Goal: Information Seeking & Learning: Learn about a topic

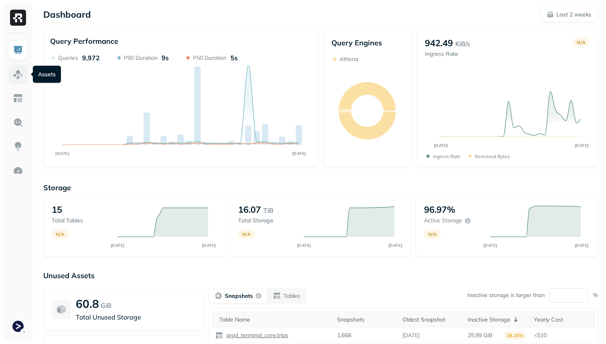
click at [26, 75] on link at bounding box center [17, 74] width 19 height 19
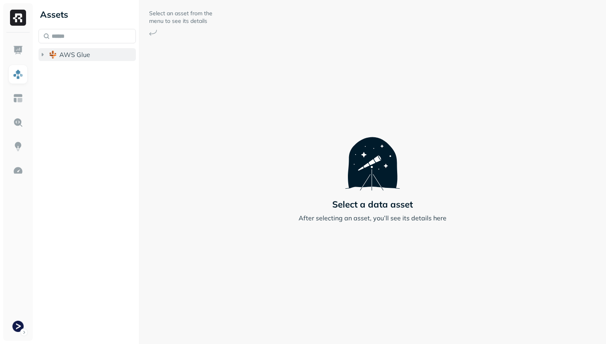
click at [69, 54] on span "AWS Glue" at bounding box center [74, 55] width 31 height 8
click at [73, 65] on button "prod_terminal_core" at bounding box center [92, 69] width 90 height 13
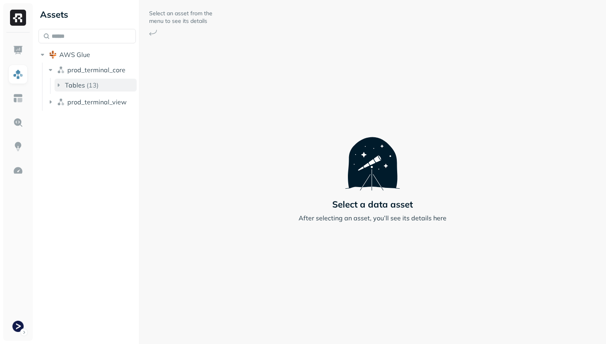
click at [83, 91] on button "Tables ( 13 )" at bounding box center [96, 85] width 82 height 13
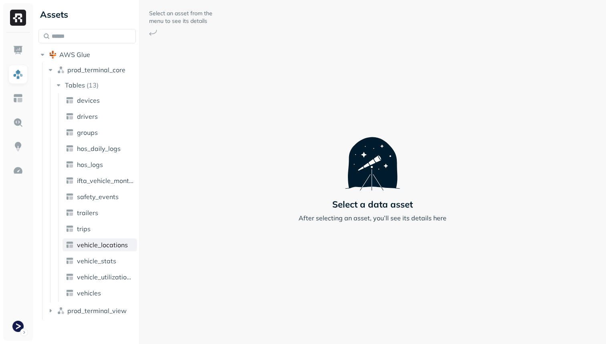
click at [103, 251] on link "vehicle_locations" at bounding box center [100, 244] width 75 height 13
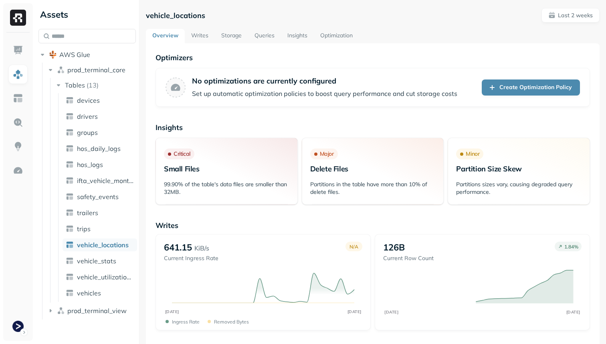
click at [331, 40] on link "Optimization" at bounding box center [336, 36] width 45 height 14
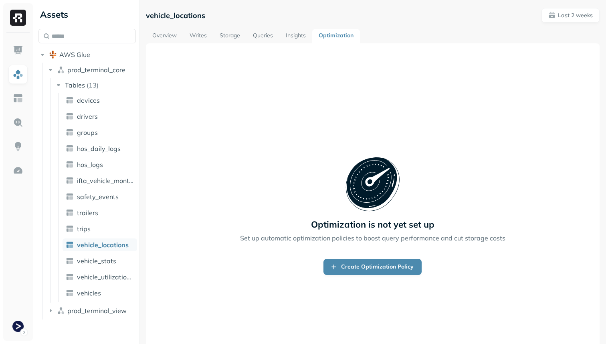
click at [266, 36] on link "Queries" at bounding box center [263, 36] width 33 height 14
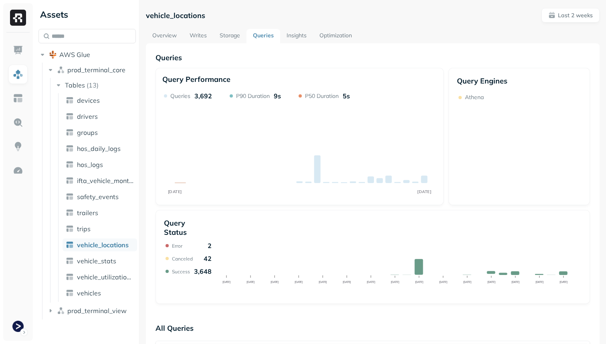
click at [236, 36] on link "Storage" at bounding box center [229, 36] width 33 height 14
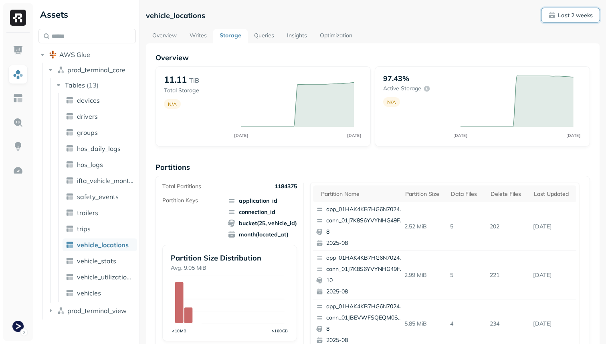
click at [579, 9] on button "Last 2 weeks" at bounding box center [571, 15] width 58 height 14
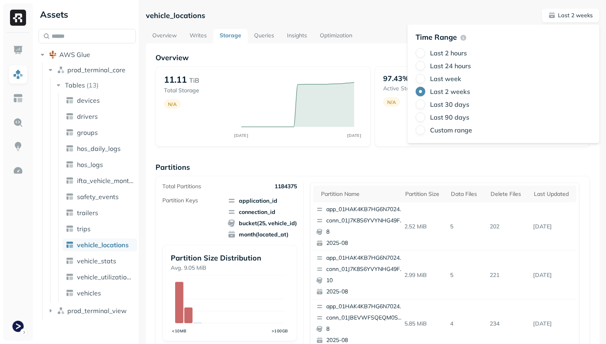
click at [453, 63] on label "Last 24 hours" at bounding box center [450, 66] width 41 height 8
click at [426, 63] on button "Last 24 hours" at bounding box center [421, 66] width 10 height 10
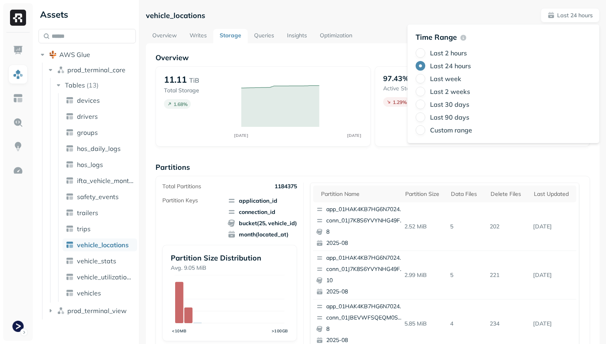
click at [412, 166] on p "Partitions" at bounding box center [373, 166] width 435 height 9
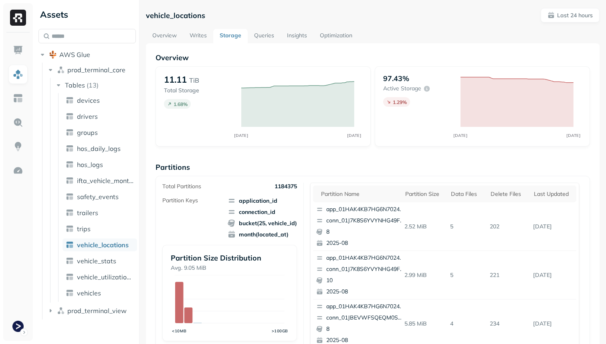
click at [195, 36] on link "Writes" at bounding box center [198, 36] width 30 height 14
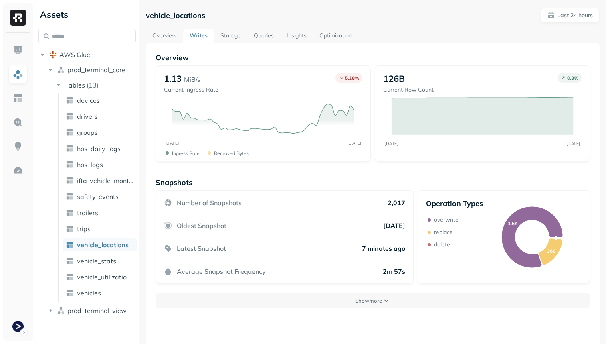
click at [185, 225] on p "Oldest Snapshot" at bounding box center [202, 225] width 50 height 8
click at [310, 297] on button "Show more" at bounding box center [373, 300] width 435 height 14
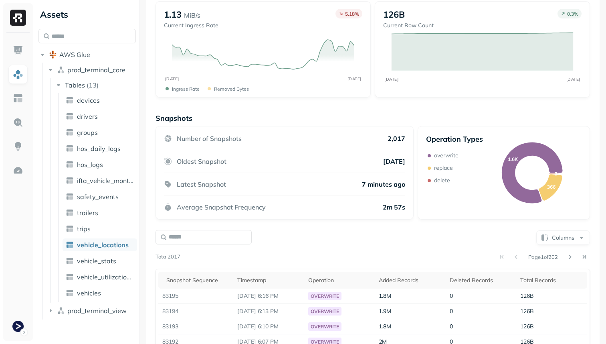
scroll to position [93, 0]
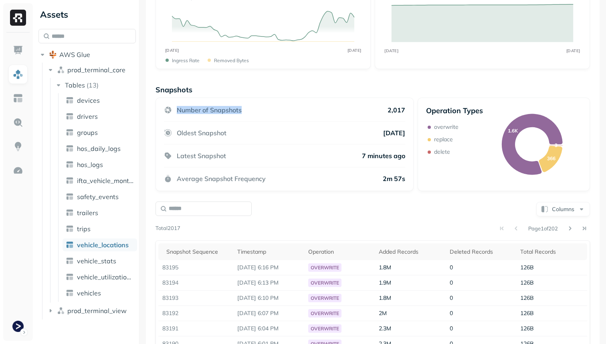
drag, startPoint x: 177, startPoint y: 109, endPoint x: 267, endPoint y: 109, distance: 89.4
click at [267, 109] on div "Number of Snapshots 2,017" at bounding box center [284, 114] width 241 height 16
click at [284, 208] on div "Columns" at bounding box center [373, 209] width 435 height 16
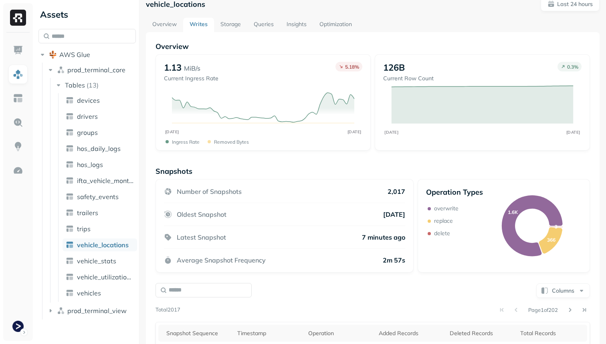
scroll to position [0, 0]
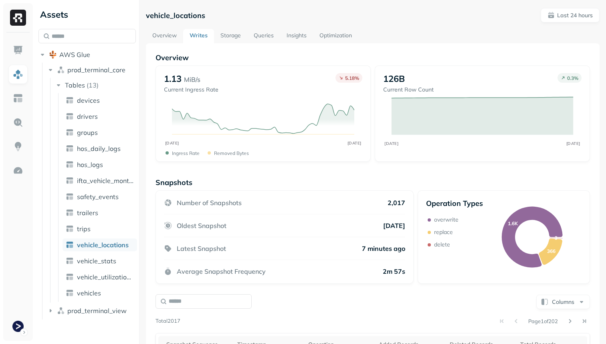
click at [172, 30] on link "Overview" at bounding box center [164, 36] width 37 height 14
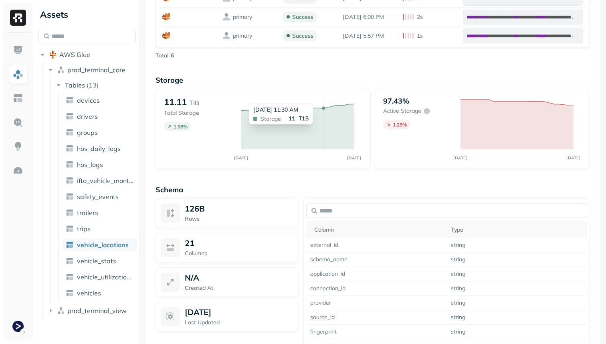
scroll to position [491, 0]
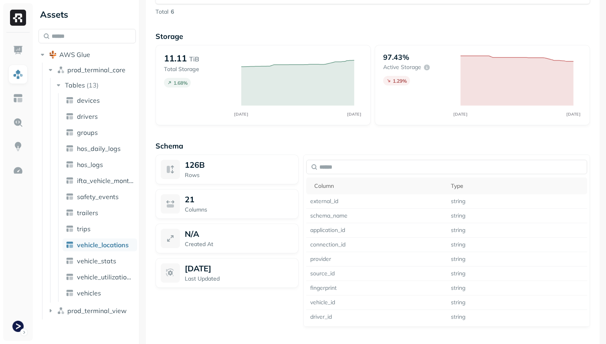
click at [231, 205] on div "21 Columns" at bounding box center [239, 203] width 109 height 19
click at [231, 182] on div "126B Rows" at bounding box center [227, 169] width 143 height 30
click at [231, 235] on div "N/A" at bounding box center [239, 234] width 109 height 10
click at [231, 273] on div "Aug 28, 2025 Last Updated" at bounding box center [239, 272] width 109 height 19
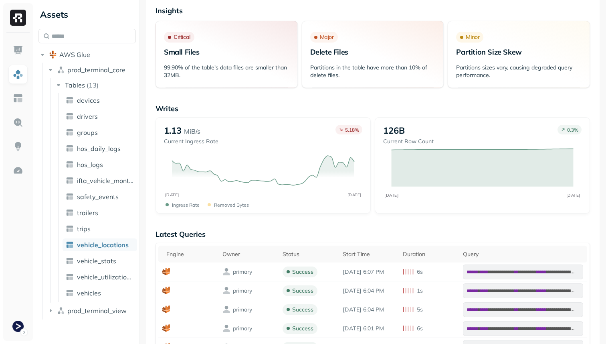
scroll to position [0, 0]
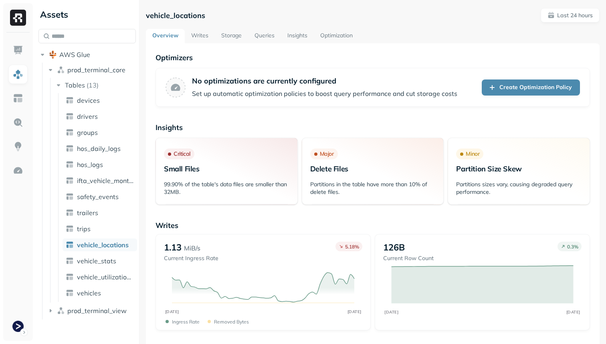
click at [223, 31] on link "Storage" at bounding box center [231, 36] width 33 height 14
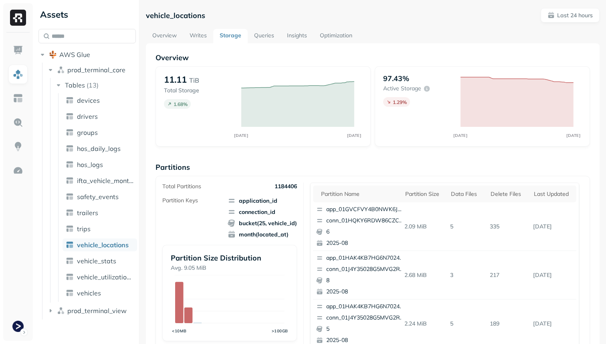
click at [266, 39] on link "Queries" at bounding box center [264, 36] width 33 height 14
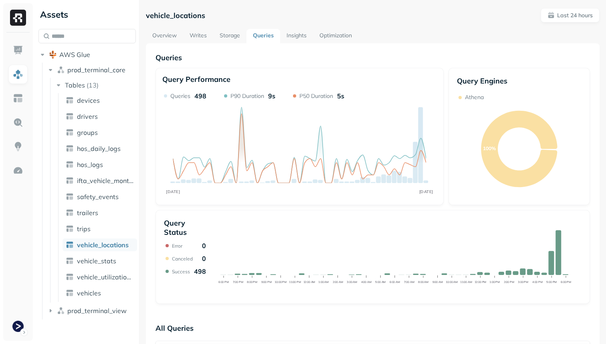
click at [302, 34] on link "Insights" at bounding box center [296, 36] width 33 height 14
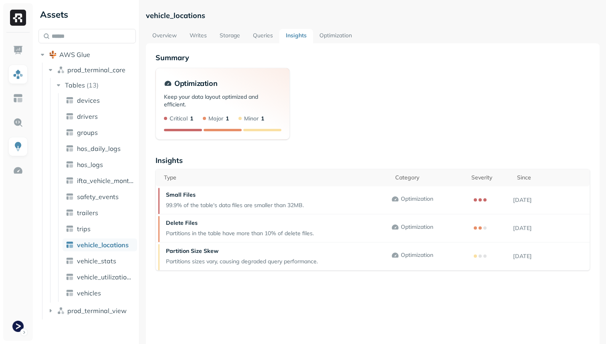
click at [325, 34] on link "Optimization" at bounding box center [335, 36] width 45 height 14
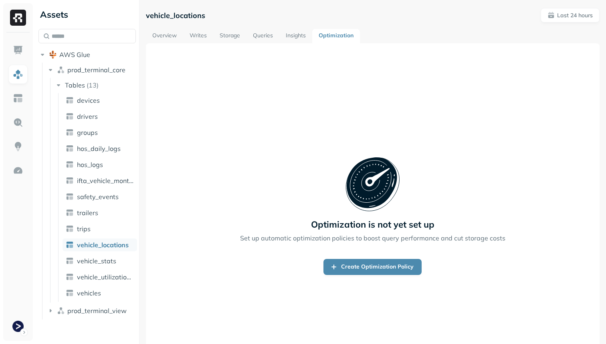
click at [297, 30] on link "Insights" at bounding box center [296, 36] width 33 height 14
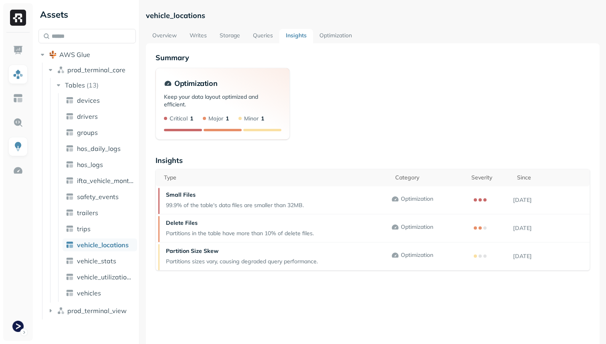
click at [168, 35] on link "Overview" at bounding box center [164, 36] width 37 height 14
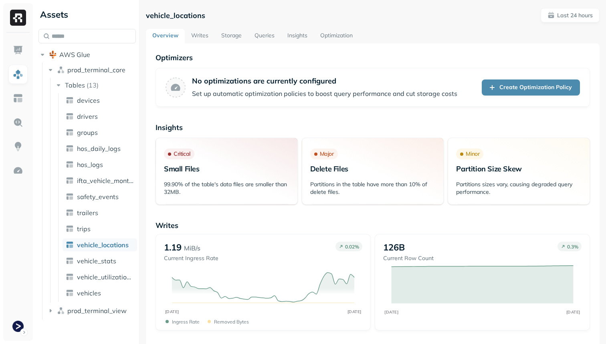
click at [229, 39] on link "Storage" at bounding box center [231, 36] width 33 height 14
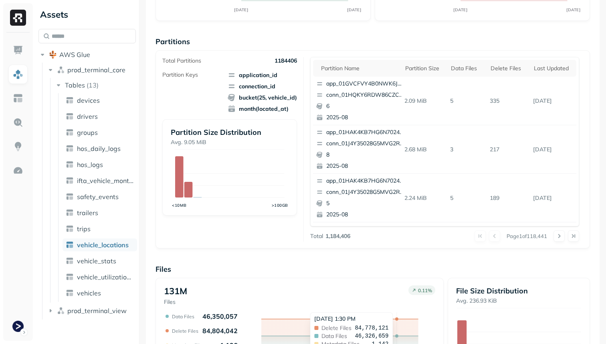
scroll to position [14, 0]
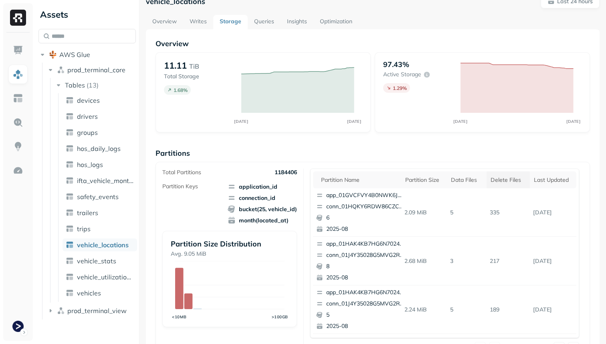
click at [503, 176] on div "Delete Files" at bounding box center [508, 180] width 35 height 8
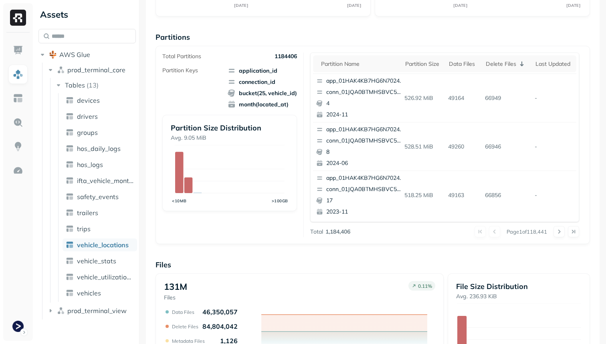
scroll to position [132, 0]
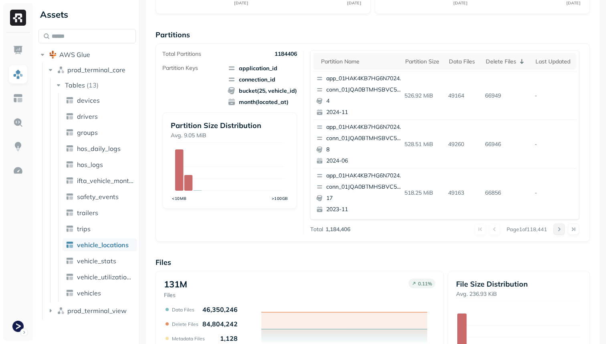
click at [560, 230] on button at bounding box center [559, 228] width 11 height 11
click at [560, 230] on div at bounding box center [567, 228] width 26 height 11
click at [560, 230] on button at bounding box center [559, 228] width 11 height 11
click at [560, 230] on div at bounding box center [567, 228] width 26 height 11
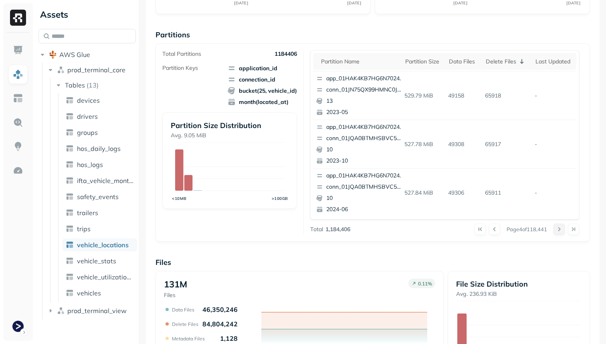
click at [560, 230] on button at bounding box center [559, 228] width 11 height 11
click at [560, 230] on div at bounding box center [567, 228] width 26 height 11
click at [560, 230] on button at bounding box center [559, 228] width 11 height 11
click at [560, 230] on div at bounding box center [567, 228] width 26 height 11
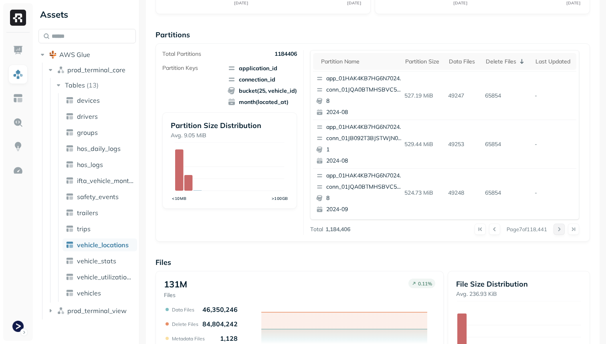
click at [560, 230] on button at bounding box center [559, 228] width 11 height 11
click at [560, 230] on div at bounding box center [567, 228] width 26 height 11
click at [560, 230] on button at bounding box center [559, 228] width 11 height 11
click at [560, 230] on div at bounding box center [567, 228] width 26 height 11
click at [560, 230] on button at bounding box center [559, 228] width 11 height 11
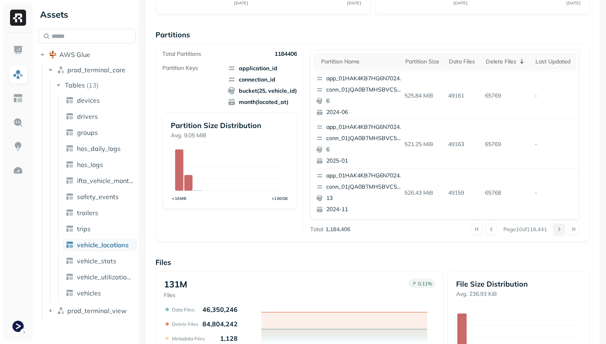
click at [560, 230] on div at bounding box center [567, 228] width 26 height 11
click at [560, 230] on button at bounding box center [559, 228] width 11 height 11
click at [560, 230] on div at bounding box center [567, 228] width 26 height 11
click at [560, 230] on button at bounding box center [559, 228] width 11 height 11
click at [560, 230] on div at bounding box center [567, 228] width 26 height 11
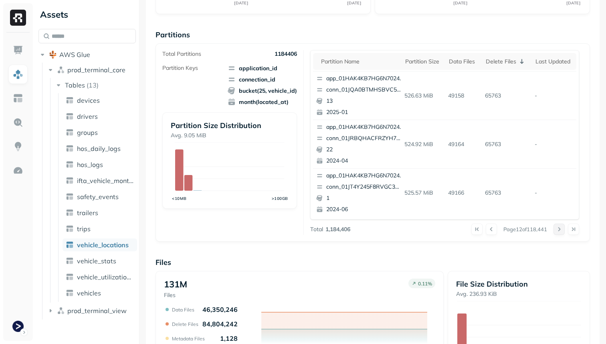
click at [560, 230] on button at bounding box center [559, 228] width 11 height 11
click at [560, 230] on div at bounding box center [567, 228] width 26 height 11
click at [560, 230] on button at bounding box center [559, 228] width 11 height 11
click at [560, 230] on div at bounding box center [567, 228] width 26 height 11
click at [560, 230] on button at bounding box center [559, 228] width 11 height 11
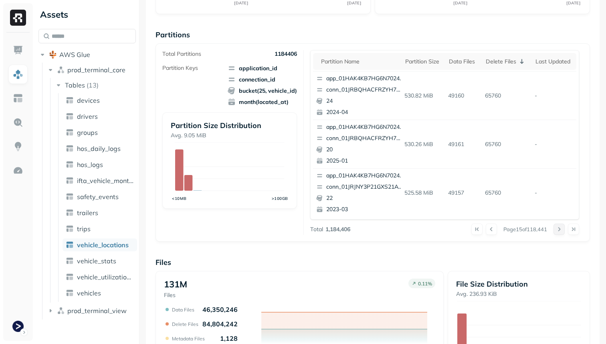
click at [560, 230] on div at bounding box center [567, 228] width 26 height 11
click at [560, 230] on button at bounding box center [559, 228] width 11 height 11
click at [560, 230] on div at bounding box center [567, 228] width 26 height 11
click at [560, 230] on button at bounding box center [559, 228] width 11 height 11
click at [560, 230] on div at bounding box center [567, 228] width 26 height 11
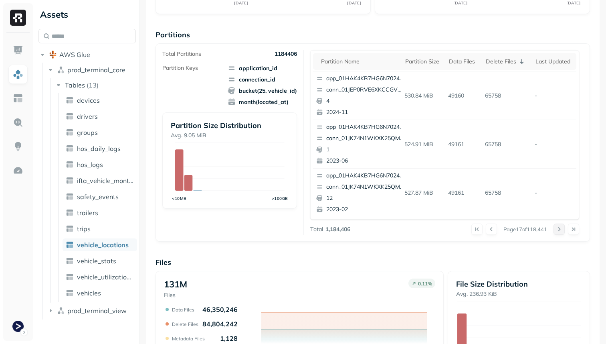
click at [560, 230] on button at bounding box center [559, 228] width 11 height 11
click at [560, 230] on div at bounding box center [567, 228] width 26 height 11
click at [560, 230] on button at bounding box center [559, 228] width 11 height 11
click at [560, 230] on div at bounding box center [567, 228] width 26 height 11
click at [560, 230] on button at bounding box center [559, 228] width 11 height 11
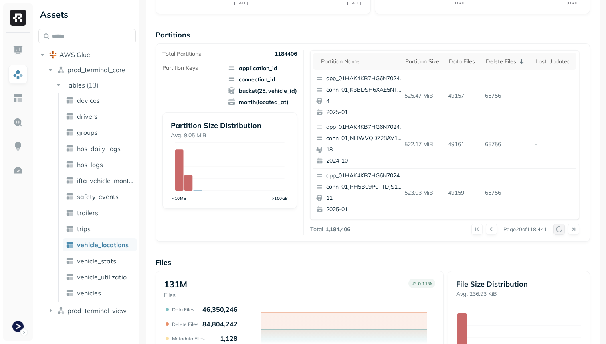
click at [560, 230] on div at bounding box center [567, 228] width 26 height 11
click at [560, 230] on button at bounding box center [559, 228] width 11 height 11
click at [560, 230] on div at bounding box center [567, 228] width 26 height 11
click at [560, 230] on button at bounding box center [559, 228] width 11 height 11
click at [560, 230] on div at bounding box center [567, 228] width 26 height 11
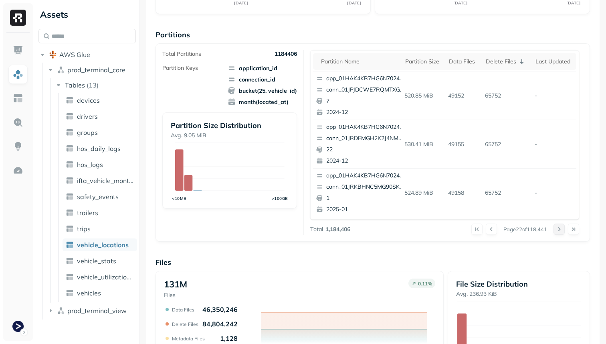
click at [560, 230] on button at bounding box center [559, 228] width 11 height 11
click at [560, 230] on div at bounding box center [567, 228] width 26 height 11
click at [560, 230] on button at bounding box center [559, 228] width 11 height 11
click at [560, 230] on div at bounding box center [567, 228] width 26 height 11
click at [560, 230] on button at bounding box center [559, 228] width 11 height 11
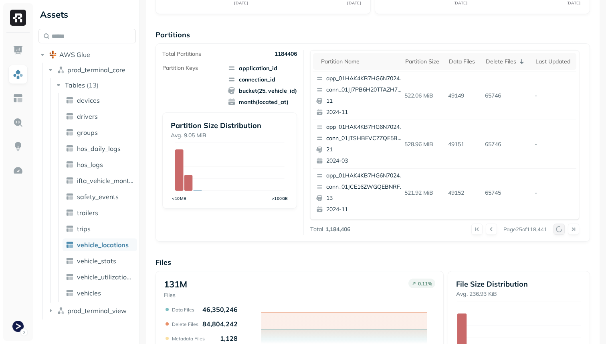
click at [560, 230] on button at bounding box center [559, 228] width 11 height 11
click at [560, 230] on div at bounding box center [567, 228] width 26 height 11
click at [560, 230] on button at bounding box center [559, 228] width 11 height 11
click at [560, 230] on div at bounding box center [567, 228] width 26 height 11
click at [560, 230] on button at bounding box center [559, 228] width 11 height 11
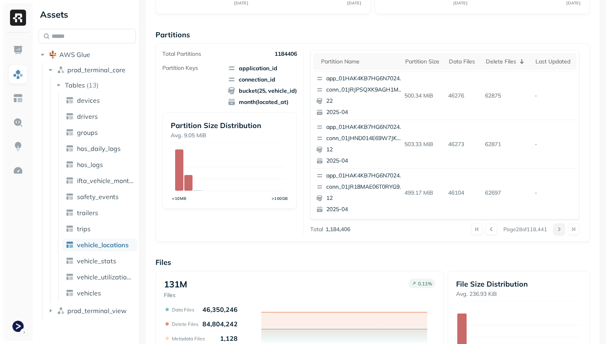
click at [560, 230] on div at bounding box center [567, 228] width 26 height 11
click at [560, 230] on button at bounding box center [559, 228] width 11 height 11
click at [560, 230] on div at bounding box center [567, 228] width 26 height 11
click at [560, 230] on button at bounding box center [559, 228] width 11 height 11
click at [560, 230] on div at bounding box center [567, 228] width 26 height 11
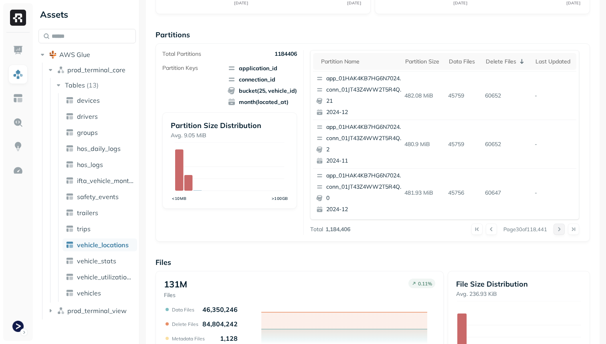
click at [560, 230] on button at bounding box center [559, 228] width 11 height 11
click at [560, 230] on div at bounding box center [567, 228] width 26 height 11
click at [560, 230] on button at bounding box center [559, 228] width 11 height 11
click at [560, 230] on div at bounding box center [567, 228] width 26 height 11
click at [560, 230] on button at bounding box center [559, 228] width 11 height 11
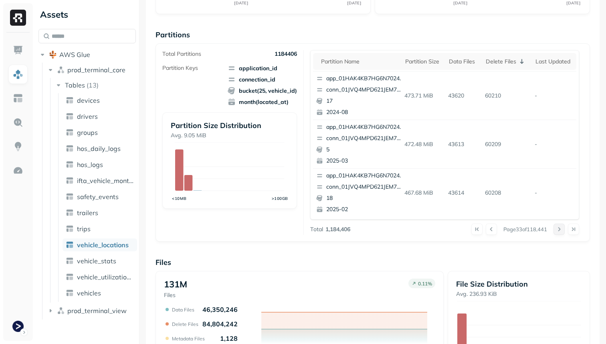
click at [560, 230] on div at bounding box center [567, 228] width 26 height 11
click at [560, 230] on button at bounding box center [559, 228] width 11 height 11
click at [560, 230] on div at bounding box center [567, 228] width 26 height 11
click at [560, 230] on button at bounding box center [559, 228] width 11 height 11
click at [560, 230] on div at bounding box center [567, 228] width 26 height 11
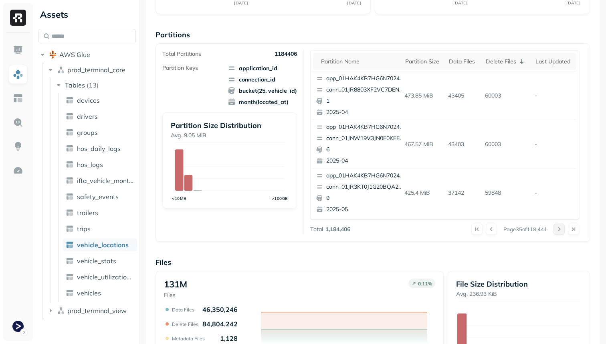
click at [560, 230] on button at bounding box center [559, 228] width 11 height 11
click at [560, 230] on div at bounding box center [567, 228] width 26 height 11
click at [560, 230] on button at bounding box center [559, 228] width 11 height 11
click at [560, 230] on div at bounding box center [567, 228] width 26 height 11
click at [560, 230] on button at bounding box center [559, 228] width 11 height 11
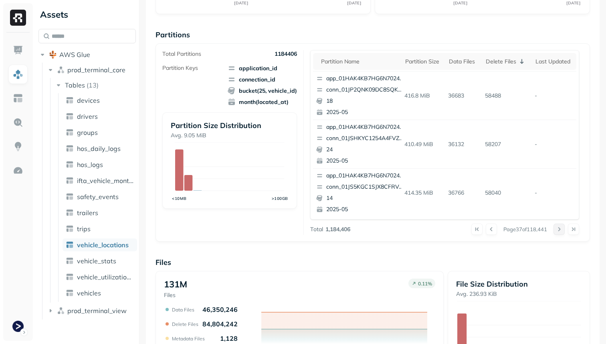
click at [560, 230] on div at bounding box center [567, 228] width 26 height 11
click at [560, 230] on button at bounding box center [559, 228] width 11 height 11
click at [560, 230] on div at bounding box center [567, 228] width 26 height 11
click at [560, 230] on button at bounding box center [559, 228] width 11 height 11
click at [560, 230] on div at bounding box center [567, 228] width 26 height 11
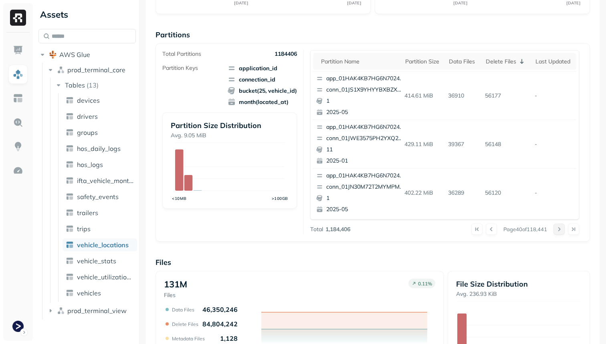
click at [560, 230] on button at bounding box center [559, 228] width 11 height 11
click at [560, 230] on div at bounding box center [567, 228] width 26 height 11
click at [560, 230] on button at bounding box center [559, 228] width 11 height 11
click at [560, 230] on div at bounding box center [567, 228] width 26 height 11
click at [560, 230] on button at bounding box center [559, 228] width 11 height 11
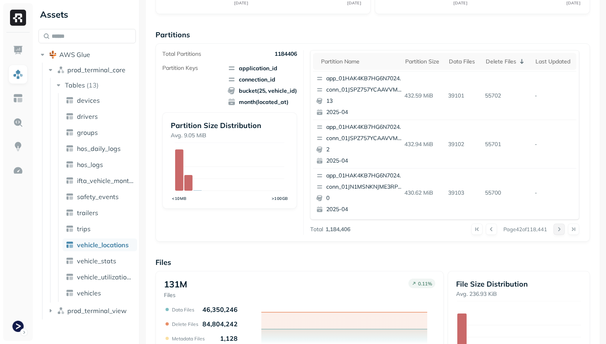
click at [560, 230] on div at bounding box center [567, 228] width 26 height 11
click at [560, 230] on button at bounding box center [559, 228] width 11 height 11
click at [560, 230] on div at bounding box center [567, 228] width 26 height 11
click at [560, 230] on button at bounding box center [559, 228] width 11 height 11
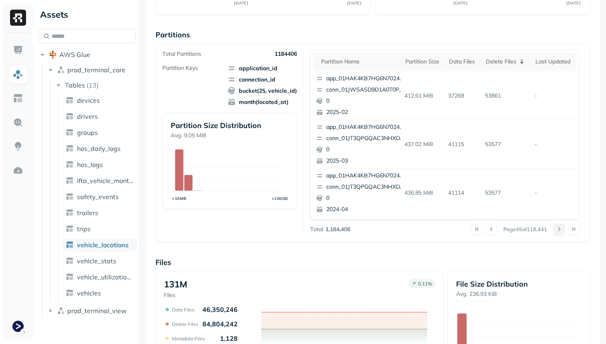
click at [560, 230] on div at bounding box center [567, 228] width 26 height 11
click at [560, 230] on button at bounding box center [559, 228] width 11 height 11
click at [560, 230] on div at bounding box center [567, 228] width 26 height 11
click at [560, 230] on button at bounding box center [559, 228] width 11 height 11
click at [560, 230] on div at bounding box center [567, 228] width 26 height 11
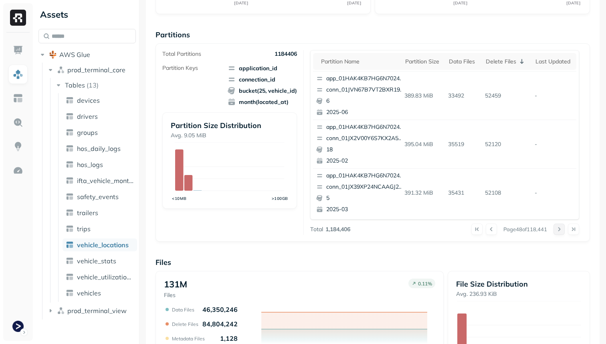
click at [560, 230] on button at bounding box center [559, 228] width 11 height 11
click at [560, 230] on div at bounding box center [567, 228] width 26 height 11
click at [560, 230] on button at bounding box center [559, 228] width 11 height 11
click at [560, 230] on div at bounding box center [567, 228] width 26 height 11
click at [560, 230] on button at bounding box center [559, 228] width 11 height 11
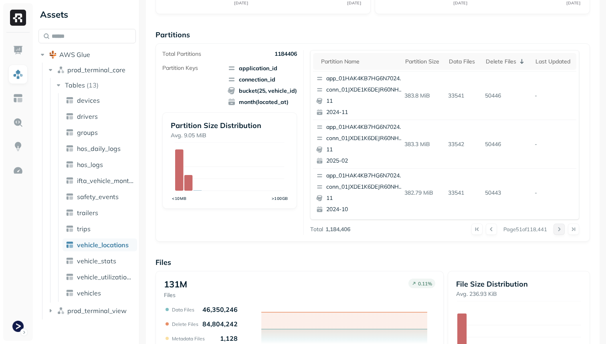
click at [560, 230] on div at bounding box center [567, 228] width 26 height 11
click at [560, 230] on button at bounding box center [559, 228] width 11 height 11
click at [560, 230] on div at bounding box center [567, 228] width 26 height 11
click at [560, 230] on button at bounding box center [559, 228] width 11 height 11
click at [560, 230] on div at bounding box center [567, 228] width 26 height 11
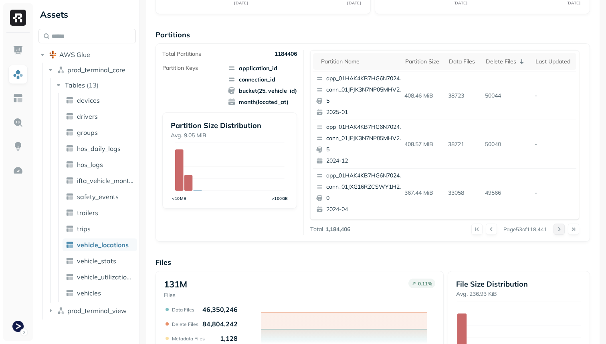
click at [560, 230] on button at bounding box center [559, 228] width 11 height 11
click at [560, 230] on div at bounding box center [567, 228] width 26 height 11
click at [560, 230] on button at bounding box center [559, 228] width 11 height 11
click at [560, 230] on div at bounding box center [567, 228] width 26 height 11
click at [560, 230] on button at bounding box center [559, 228] width 11 height 11
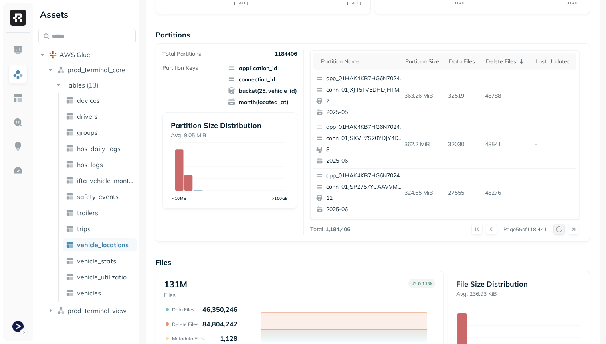
click at [560, 230] on div at bounding box center [567, 228] width 26 height 11
click at [560, 230] on button at bounding box center [559, 228] width 11 height 11
click at [560, 230] on div at bounding box center [567, 228] width 26 height 11
click at [560, 230] on button at bounding box center [559, 228] width 11 height 11
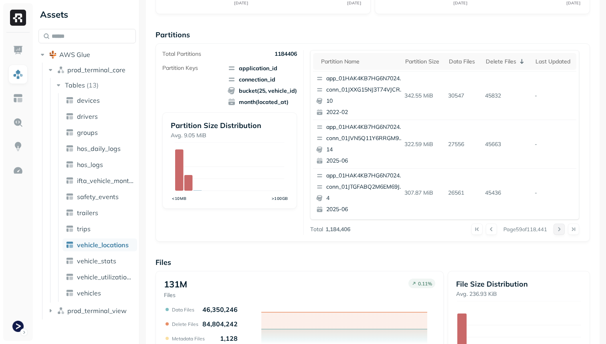
click at [560, 230] on button at bounding box center [559, 228] width 11 height 11
click at [560, 230] on div at bounding box center [567, 228] width 26 height 11
click at [560, 230] on button at bounding box center [559, 228] width 11 height 11
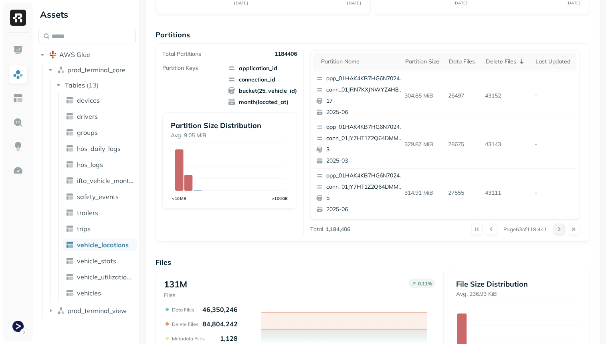
click at [560, 230] on button at bounding box center [559, 228] width 11 height 11
click at [560, 230] on div at bounding box center [567, 228] width 26 height 11
click at [560, 230] on button at bounding box center [559, 228] width 11 height 11
click at [560, 230] on div at bounding box center [567, 228] width 26 height 11
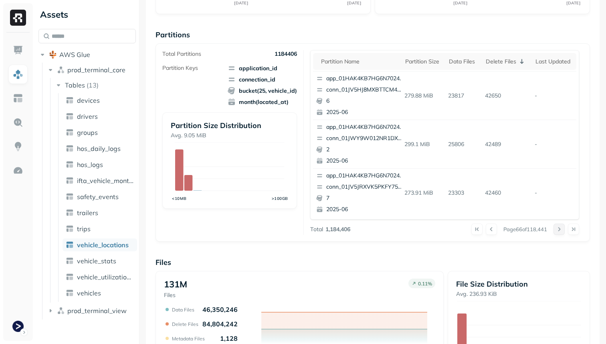
click at [560, 230] on button at bounding box center [559, 228] width 11 height 11
click at [560, 230] on div at bounding box center [567, 228] width 26 height 11
click at [560, 230] on button at bounding box center [559, 228] width 11 height 11
click at [560, 230] on div at bounding box center [567, 228] width 26 height 11
click at [560, 230] on button at bounding box center [559, 228] width 11 height 11
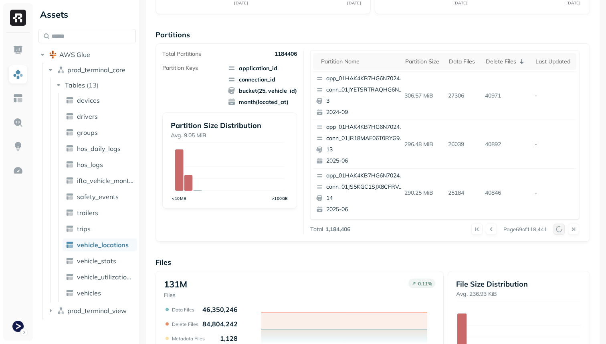
click at [560, 230] on div at bounding box center [567, 228] width 26 height 11
click at [560, 230] on button at bounding box center [559, 228] width 11 height 11
click at [560, 230] on div at bounding box center [567, 228] width 26 height 11
click at [560, 230] on button at bounding box center [559, 228] width 11 height 11
click at [560, 230] on div at bounding box center [567, 228] width 26 height 11
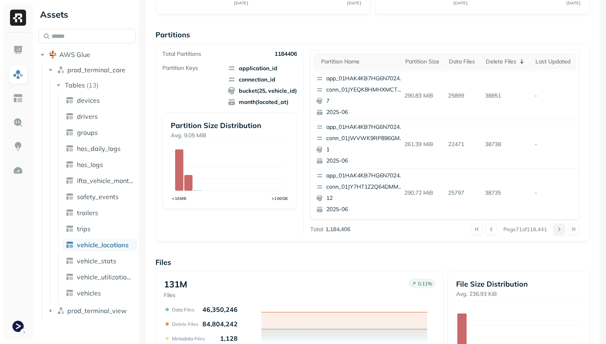
click at [560, 230] on button at bounding box center [559, 228] width 11 height 11
click at [560, 230] on div at bounding box center [567, 228] width 26 height 11
click at [560, 230] on button at bounding box center [559, 228] width 11 height 11
click at [560, 230] on div at bounding box center [567, 228] width 26 height 11
click at [560, 230] on button at bounding box center [559, 228] width 11 height 11
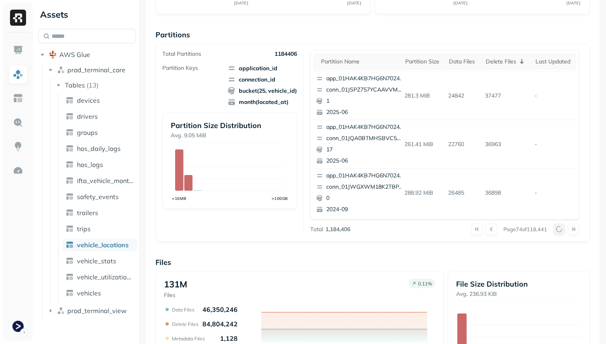
click at [560, 230] on div at bounding box center [567, 228] width 26 height 11
click at [560, 230] on button at bounding box center [559, 228] width 11 height 11
click at [560, 230] on div at bounding box center [567, 228] width 26 height 11
click at [560, 230] on button at bounding box center [559, 228] width 11 height 11
click at [560, 230] on div at bounding box center [567, 228] width 26 height 11
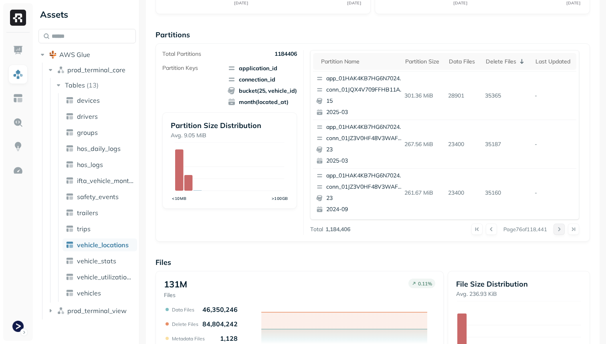
click at [560, 230] on button at bounding box center [559, 228] width 11 height 11
click at [560, 230] on div at bounding box center [567, 228] width 26 height 11
click at [560, 230] on button at bounding box center [559, 228] width 11 height 11
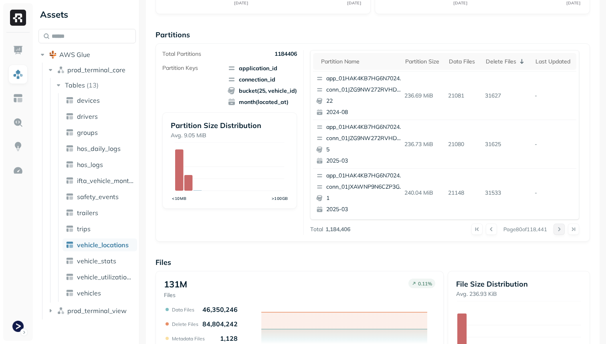
click at [560, 230] on button at bounding box center [559, 228] width 11 height 11
click at [560, 230] on div at bounding box center [567, 228] width 26 height 11
click at [560, 230] on button at bounding box center [559, 228] width 11 height 11
click at [560, 230] on div at bounding box center [567, 228] width 26 height 11
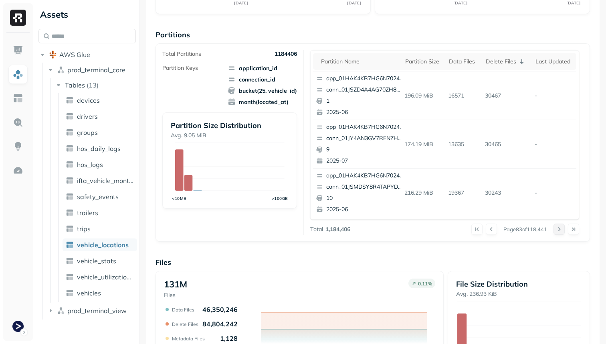
click at [560, 230] on button at bounding box center [559, 228] width 11 height 11
click at [560, 230] on div at bounding box center [567, 228] width 26 height 11
click at [560, 230] on button at bounding box center [559, 228] width 11 height 11
click at [560, 230] on div at bounding box center [567, 228] width 26 height 11
click at [560, 230] on button at bounding box center [559, 228] width 11 height 11
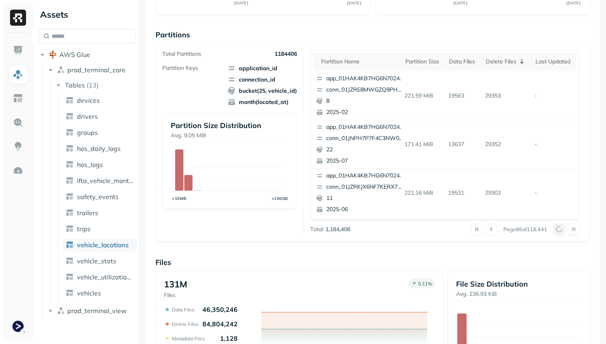
click at [560, 230] on div at bounding box center [567, 228] width 26 height 11
click at [560, 230] on button at bounding box center [559, 228] width 11 height 11
click at [560, 230] on div at bounding box center [567, 228] width 26 height 11
click at [560, 230] on button at bounding box center [559, 228] width 11 height 11
click at [560, 230] on div at bounding box center [567, 228] width 26 height 11
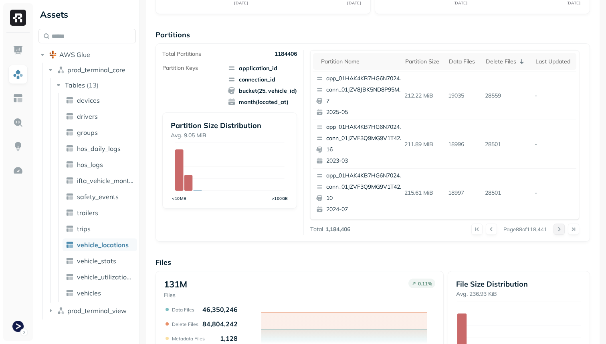
click at [560, 230] on button at bounding box center [559, 228] width 11 height 11
click at [560, 230] on div at bounding box center [567, 228] width 26 height 11
click at [560, 230] on button at bounding box center [559, 228] width 11 height 11
click at [560, 230] on div at bounding box center [567, 228] width 26 height 11
click at [560, 230] on button at bounding box center [559, 228] width 11 height 11
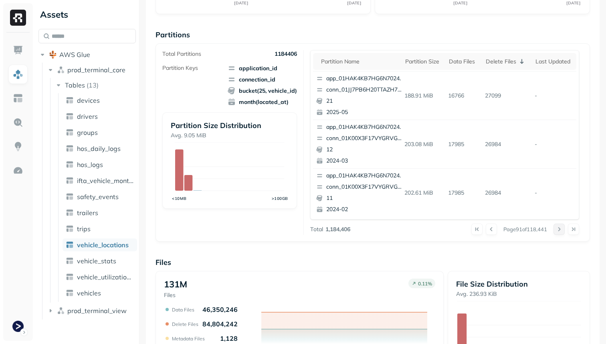
click at [560, 230] on div at bounding box center [567, 228] width 26 height 11
click at [560, 230] on button at bounding box center [559, 228] width 11 height 11
click at [560, 230] on div at bounding box center [567, 228] width 26 height 11
click at [560, 230] on button at bounding box center [559, 228] width 11 height 11
click at [560, 230] on div at bounding box center [567, 228] width 26 height 11
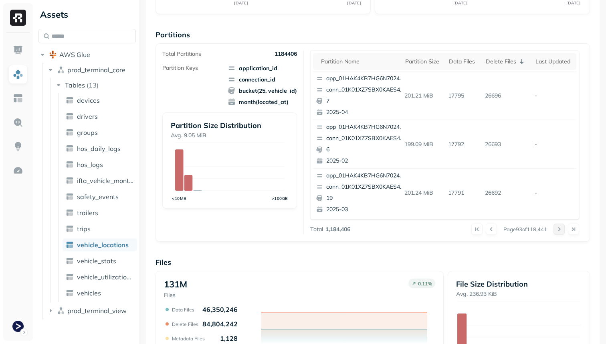
click at [560, 230] on button at bounding box center [559, 228] width 11 height 11
click at [560, 230] on div at bounding box center [567, 228] width 26 height 11
click at [560, 230] on button at bounding box center [559, 228] width 11 height 11
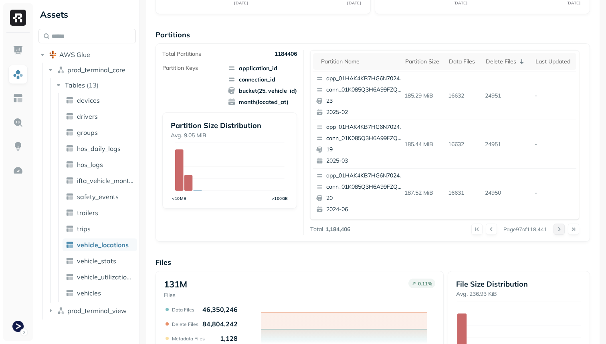
click at [560, 230] on button at bounding box center [559, 228] width 11 height 11
click at [560, 230] on div at bounding box center [567, 228] width 26 height 11
click at [560, 230] on button at bounding box center [559, 228] width 11 height 11
click at [560, 230] on div at bounding box center [567, 228] width 26 height 11
click at [560, 230] on button at bounding box center [559, 228] width 11 height 11
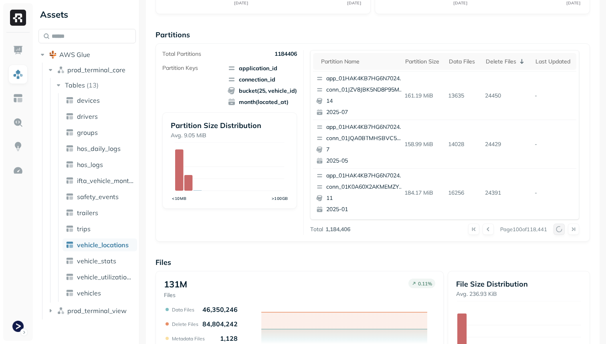
click at [560, 230] on button at bounding box center [559, 228] width 11 height 11
click at [560, 230] on div at bounding box center [567, 228] width 26 height 11
click at [560, 230] on button at bounding box center [559, 228] width 11 height 11
click at [560, 230] on div at bounding box center [567, 228] width 26 height 11
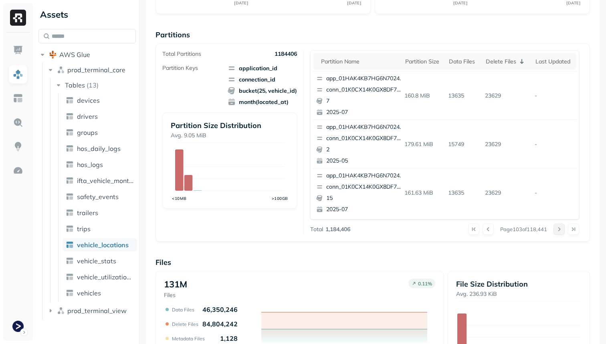
click at [560, 230] on button at bounding box center [559, 228] width 11 height 11
click at [560, 230] on div at bounding box center [567, 228] width 26 height 11
click at [560, 230] on button at bounding box center [559, 228] width 11 height 11
click at [560, 230] on div at bounding box center [567, 228] width 26 height 11
click at [560, 230] on button at bounding box center [559, 228] width 11 height 11
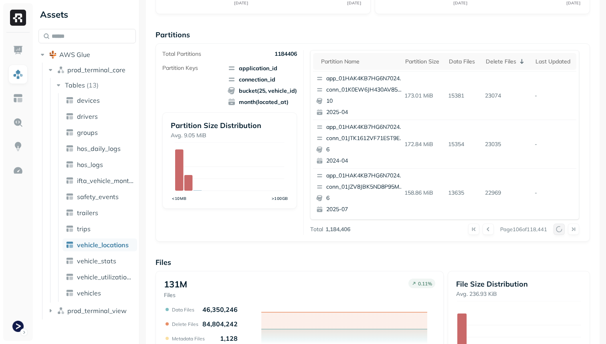
click at [560, 230] on div at bounding box center [567, 228] width 26 height 11
click at [560, 230] on button at bounding box center [559, 228] width 11 height 11
click at [560, 230] on div at bounding box center [567, 228] width 26 height 11
click at [560, 230] on button at bounding box center [559, 228] width 11 height 11
click at [560, 230] on div at bounding box center [567, 228] width 26 height 11
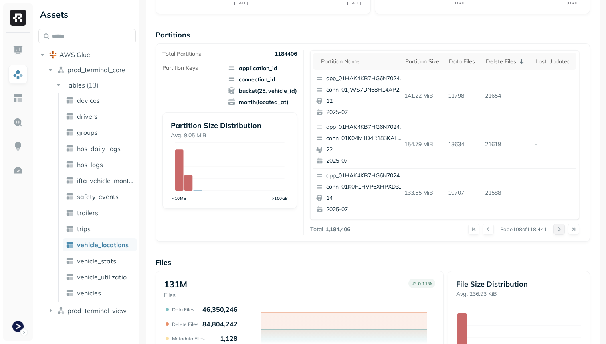
click at [560, 230] on button at bounding box center [559, 228] width 11 height 11
click at [560, 230] on div at bounding box center [567, 228] width 26 height 11
click at [560, 230] on button at bounding box center [559, 228] width 11 height 11
click at [560, 230] on div at bounding box center [567, 228] width 26 height 11
click at [560, 230] on button at bounding box center [559, 228] width 11 height 11
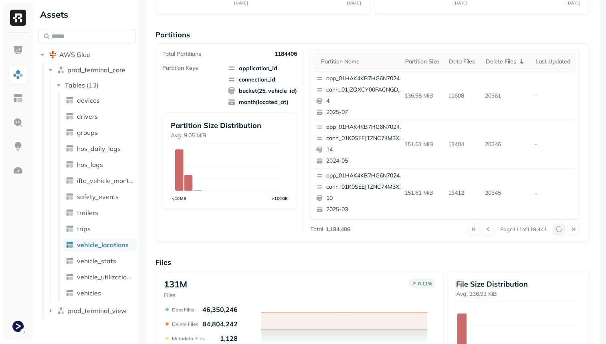
click at [560, 230] on div at bounding box center [567, 228] width 26 height 11
click at [560, 230] on button at bounding box center [559, 228] width 11 height 11
click at [560, 230] on div at bounding box center [567, 228] width 26 height 11
click at [560, 230] on button at bounding box center [559, 228] width 11 height 11
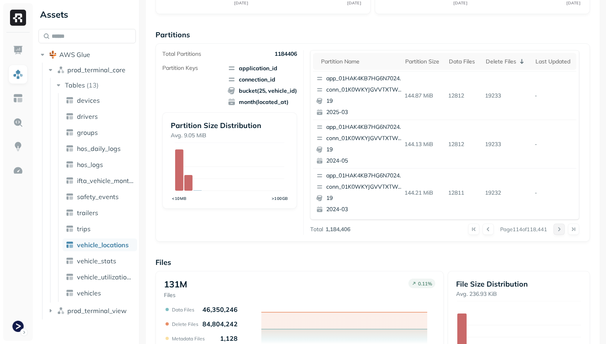
click at [560, 230] on button at bounding box center [559, 228] width 11 height 11
click at [560, 230] on div at bounding box center [567, 228] width 26 height 11
click at [560, 230] on button at bounding box center [559, 228] width 11 height 11
click at [560, 230] on div at bounding box center [567, 228] width 26 height 11
click at [396, 91] on p "conn_01K0YNRR33JVK8CRCG0GHTR27Z" at bounding box center [365, 90] width 78 height 8
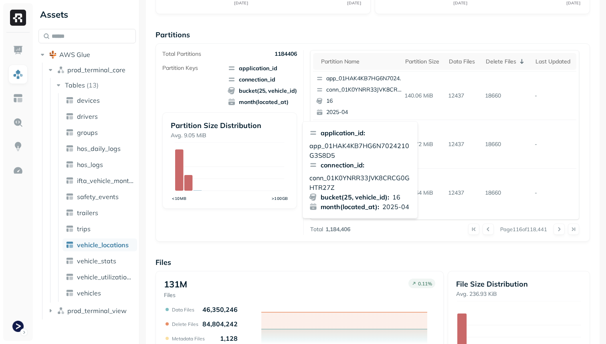
click at [355, 143] on p "app_01HAK4KB7HG6N7024210G3S8D5" at bounding box center [361, 150] width 102 height 19
copy p "app_01HAK4KB7HG6N7024210G3S8D5"
click at [332, 179] on p "conn_01K0YNRR33JVK8CRCG0GHTR27Z" at bounding box center [361, 182] width 102 height 19
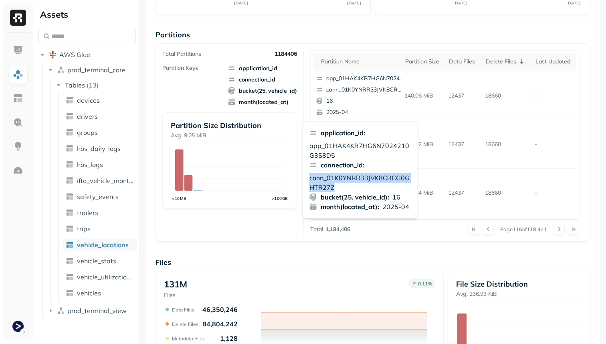
copy p "conn_01K0YNRR33JVK8CRCG0GHTR27Z"
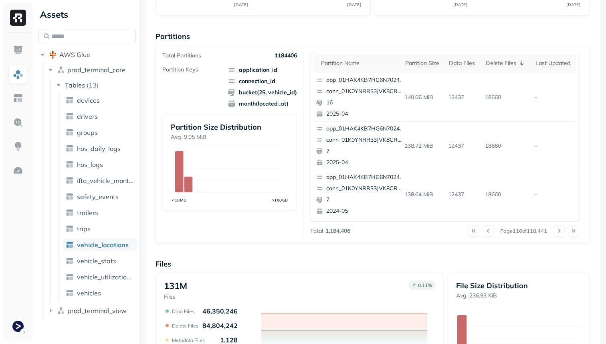
scroll to position [109, 0]
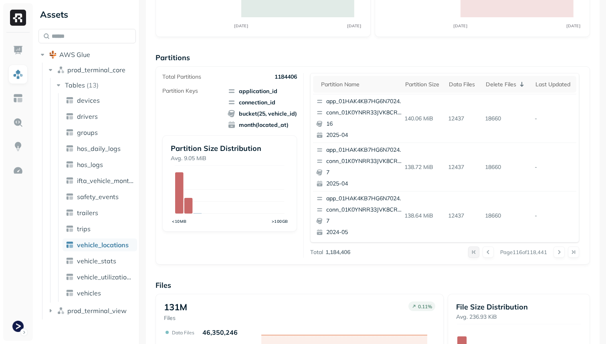
click at [468, 252] on button at bounding box center [473, 251] width 11 height 11
click at [368, 99] on p "app_01HAK4KB7HG6N7024210G3S8D5" at bounding box center [365, 101] width 78 height 8
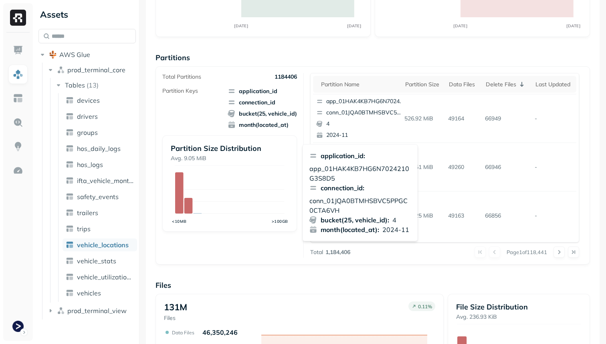
click at [337, 168] on p "app_01HAK4KB7HG6N7024210G3S8D5" at bounding box center [361, 173] width 102 height 19
copy p "app_01HAK4KB7HG6N7024210G3S8D5"
click at [354, 198] on p "conn_01JQA0BTMHSBVC5PPGC0CTA6VH" at bounding box center [361, 205] width 102 height 19
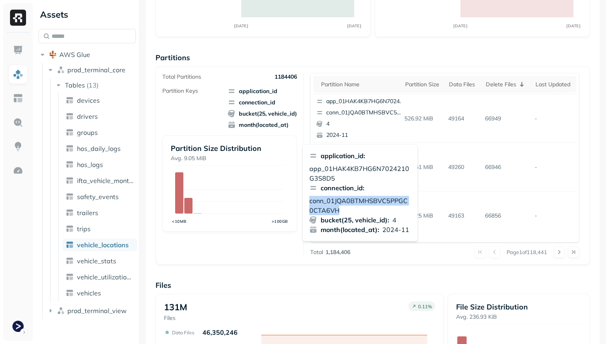
copy p "conn_01JQA0BTMHSBVC5PPGC0CTA6VH"
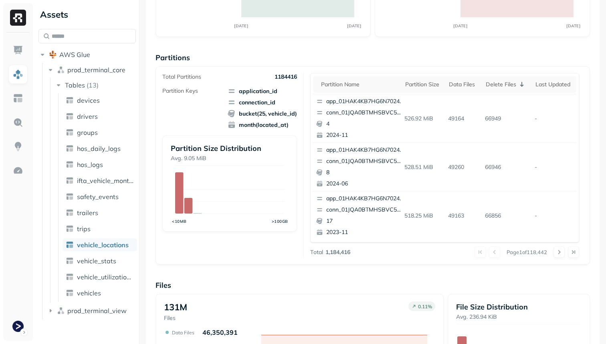
scroll to position [0, 0]
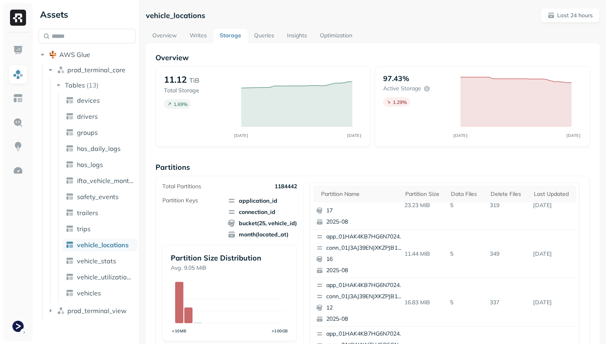
scroll to position [338, 0]
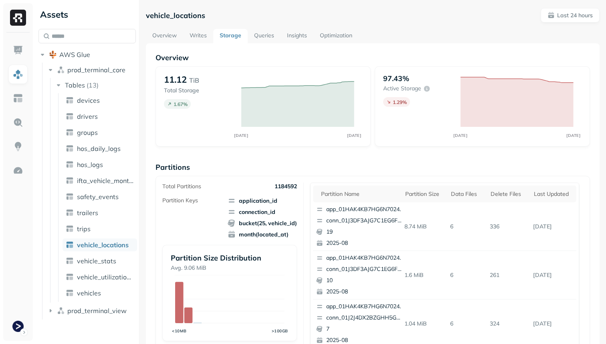
click at [112, 268] on ul "devices drivers groups hos_daily_logs hos_logs ifta_vehicle_months safety_event…" at bounding box center [97, 197] width 79 height 209
click at [112, 264] on span "vehicle_stats" at bounding box center [96, 261] width 39 height 8
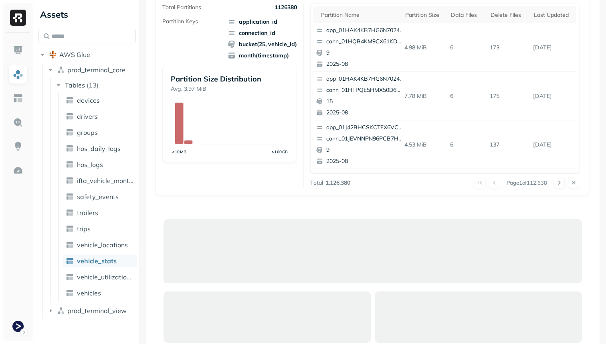
scroll to position [146, 0]
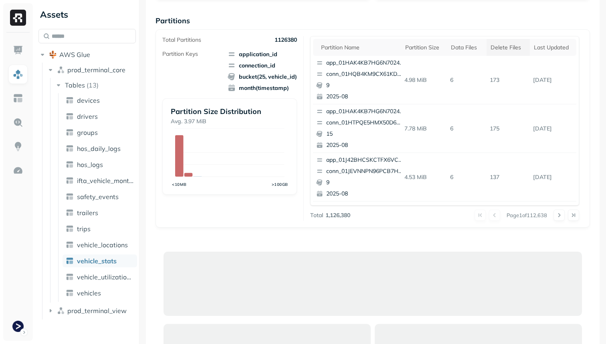
click at [504, 44] on div "Delete Files" at bounding box center [508, 48] width 35 height 8
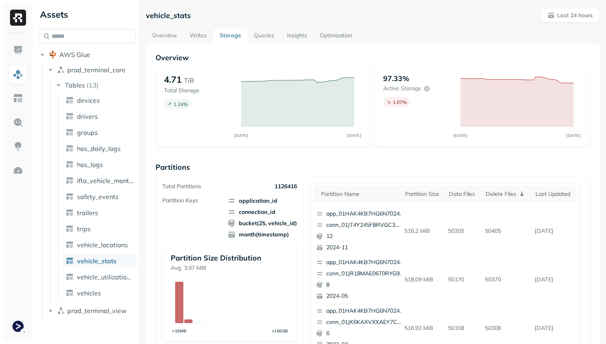
scroll to position [0, 0]
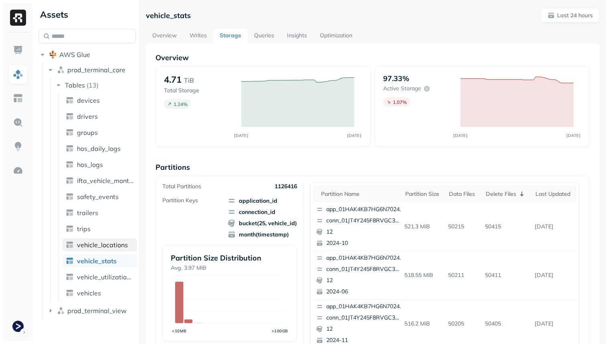
click at [120, 247] on span "vehicle_locations" at bounding box center [102, 245] width 51 height 8
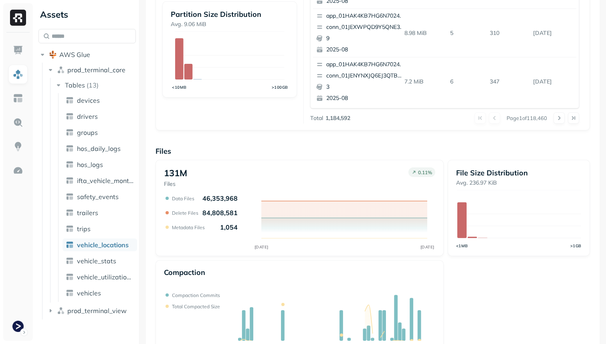
scroll to position [270, 0]
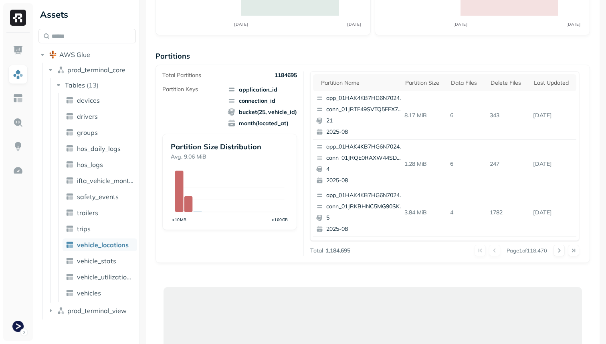
scroll to position [198, 0]
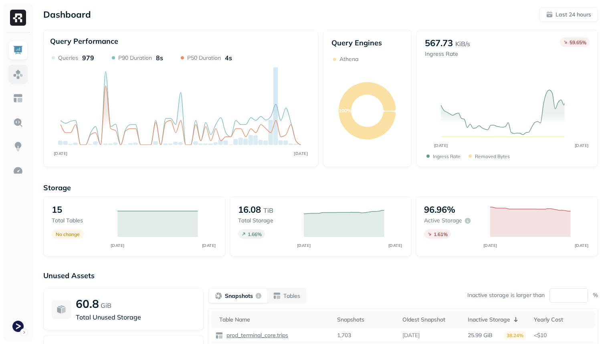
click at [24, 74] on link at bounding box center [17, 74] width 19 height 19
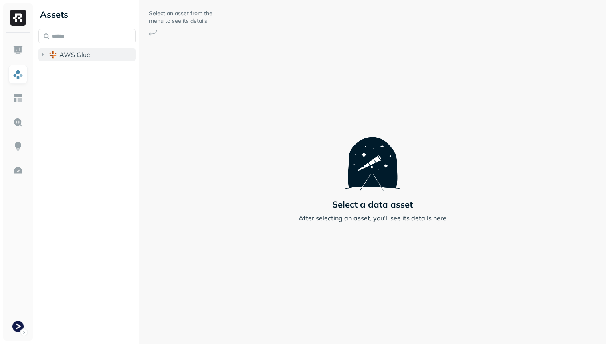
click at [62, 55] on span "AWS Glue" at bounding box center [74, 55] width 31 height 8
click at [67, 64] on button "prod_terminal_core" at bounding box center [92, 69] width 90 height 13
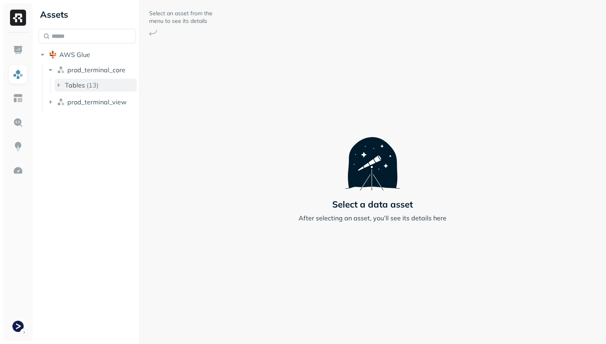
click at [81, 83] on span "Tables" at bounding box center [75, 85] width 20 height 8
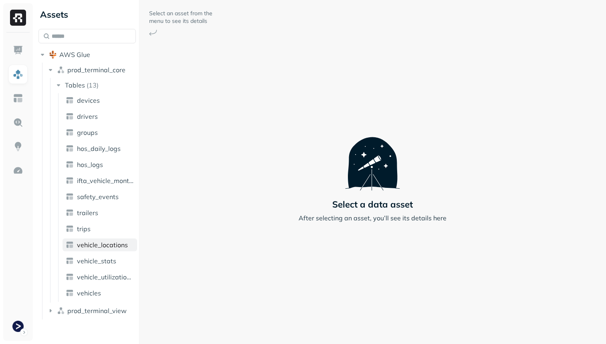
click at [103, 250] on link "vehicle_locations" at bounding box center [100, 244] width 75 height 13
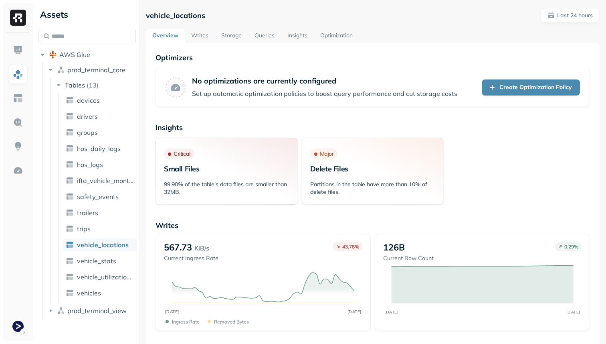
click at [243, 41] on link "Storage" at bounding box center [231, 36] width 33 height 14
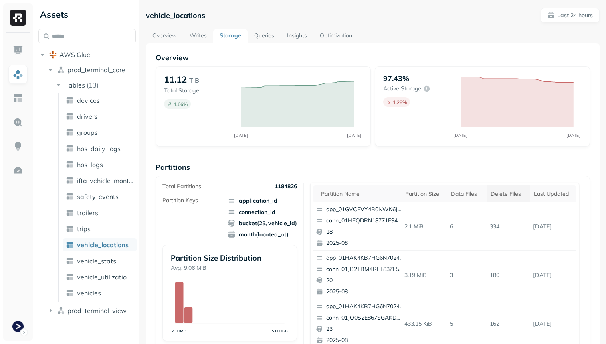
click at [511, 192] on div "Delete Files" at bounding box center [508, 194] width 35 height 8
click at [387, 218] on p "conn_01JQA0BTMHSBVC5PPGC0CTA6VH" at bounding box center [365, 221] width 78 height 8
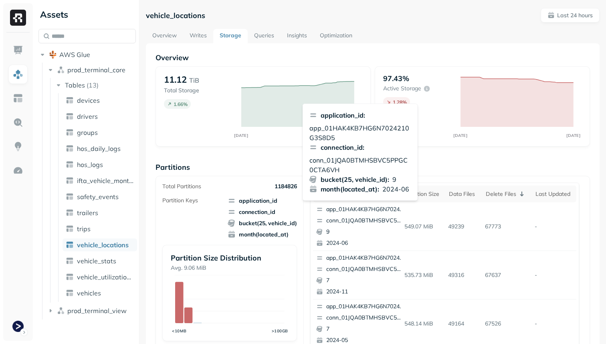
click at [377, 159] on p "conn_01JQA0BTMHSBVC5PPGC0CTA6VH" at bounding box center [361, 164] width 102 height 19
click at [434, 29] on div "Overview Writes Storage Queries Insights Optimization" at bounding box center [373, 36] width 454 height 14
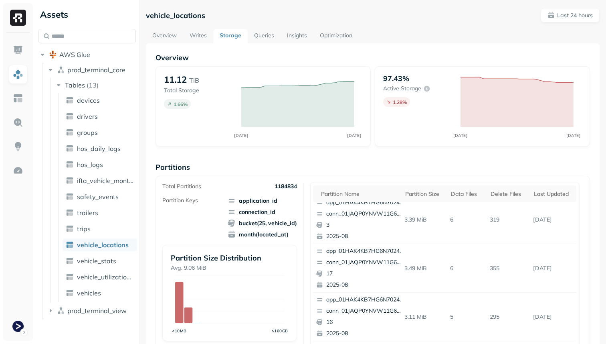
scroll to position [338, 0]
